Goal: Register for event/course

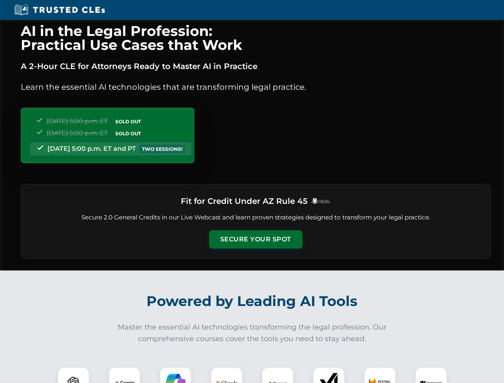
click at [255, 239] on button "Secure Your Spot" at bounding box center [255, 239] width 93 height 18
click at [73, 375] on img at bounding box center [73, 382] width 23 height 23
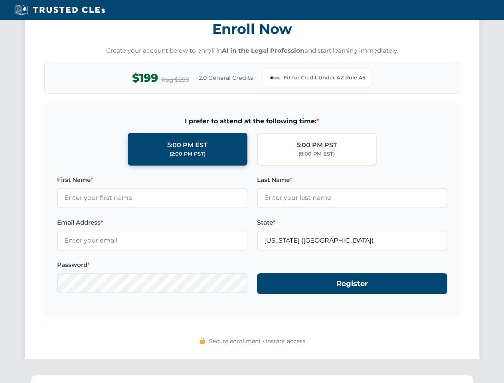
scroll to position [777, 0]
